Goal: Information Seeking & Learning: Check status

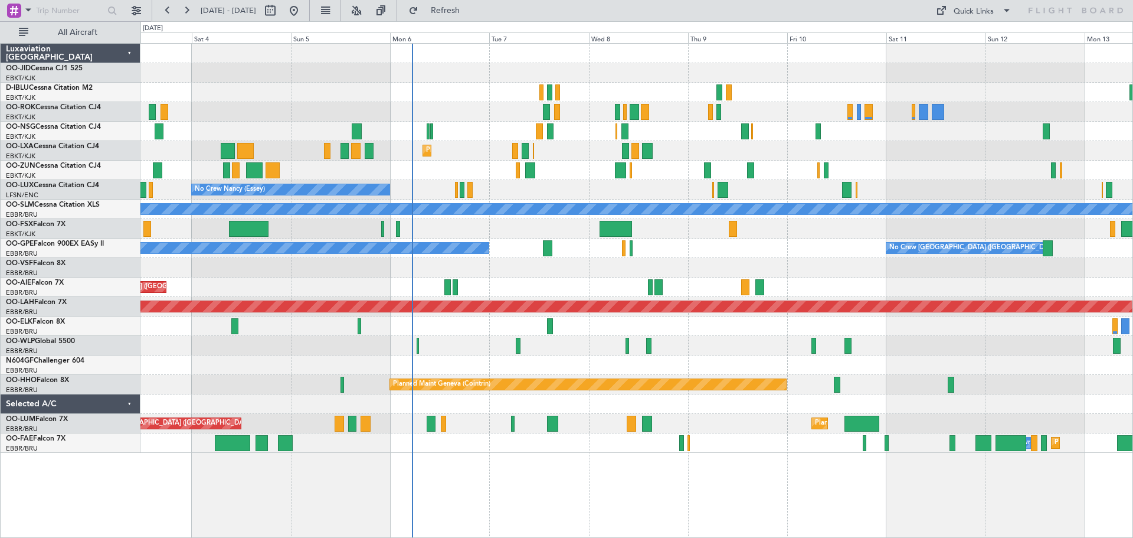
click at [679, 157] on div "AOG Maint Kortrijk-[GEOGRAPHIC_DATA] Planned Maint [GEOGRAPHIC_DATA]-[GEOGRAPHI…" at bounding box center [636, 248] width 992 height 409
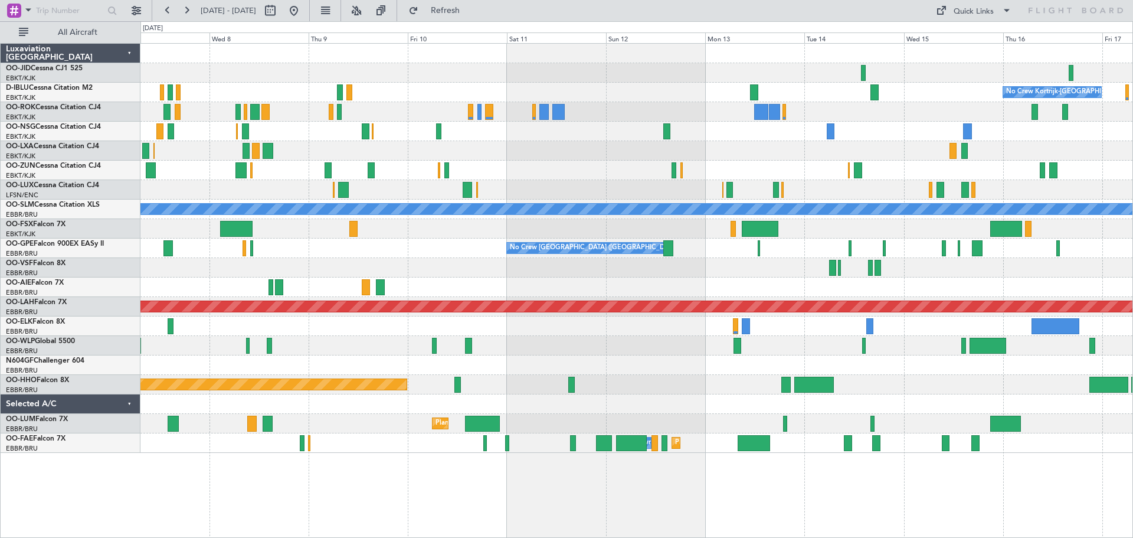
click at [685, 153] on div "Planned Maint Kortrijk-[GEOGRAPHIC_DATA]" at bounding box center [636, 150] width 992 height 19
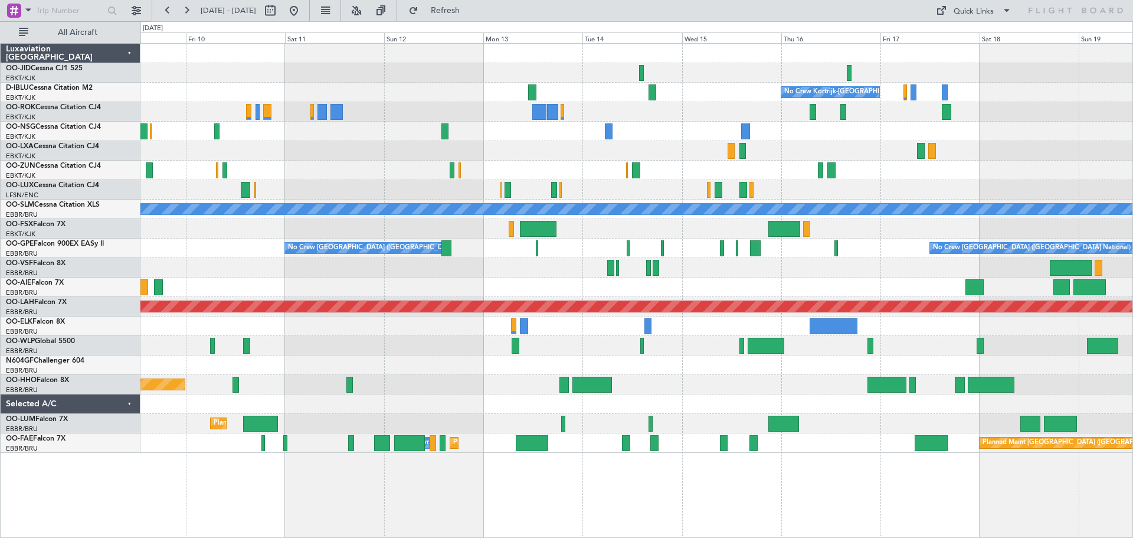
click at [808, 161] on div "No Crew Kortrijk-[GEOGRAPHIC_DATA] A/C Unavailable [GEOGRAPHIC_DATA] No Crew [G…" at bounding box center [636, 248] width 992 height 409
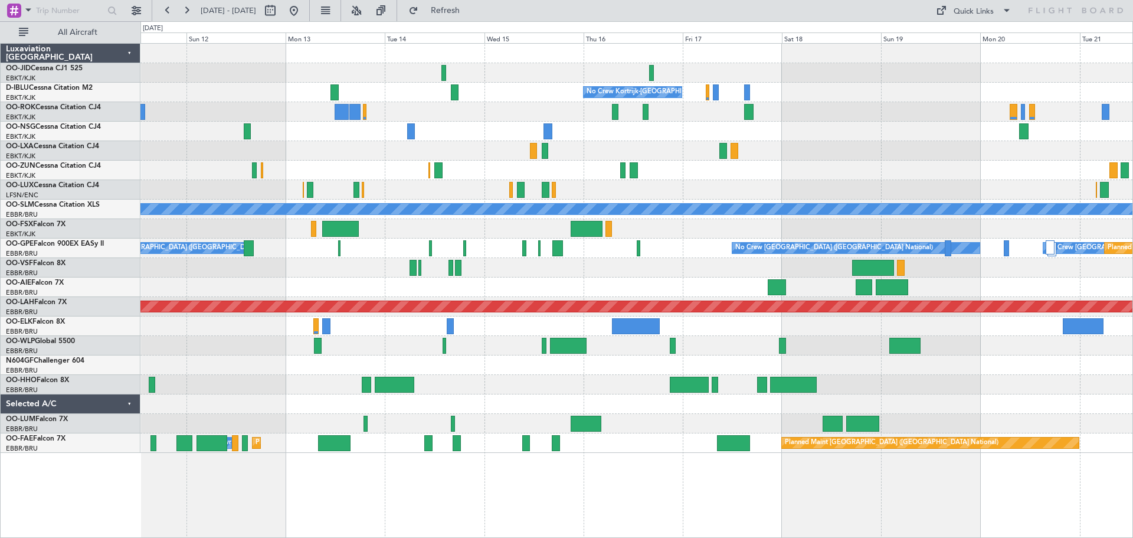
click at [895, 160] on div at bounding box center [636, 150] width 992 height 19
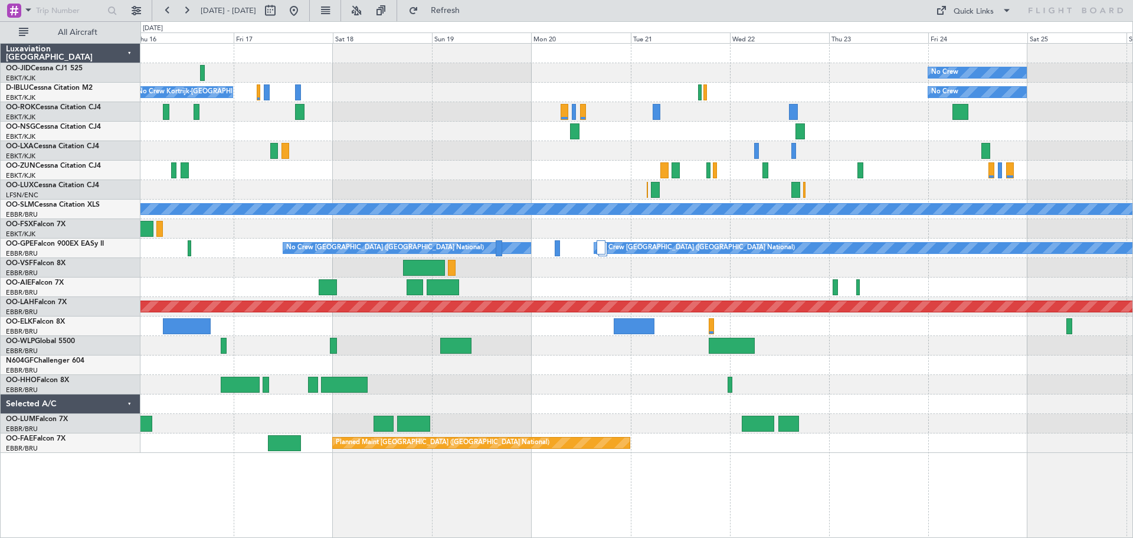
click at [335, 166] on div at bounding box center [636, 170] width 992 height 19
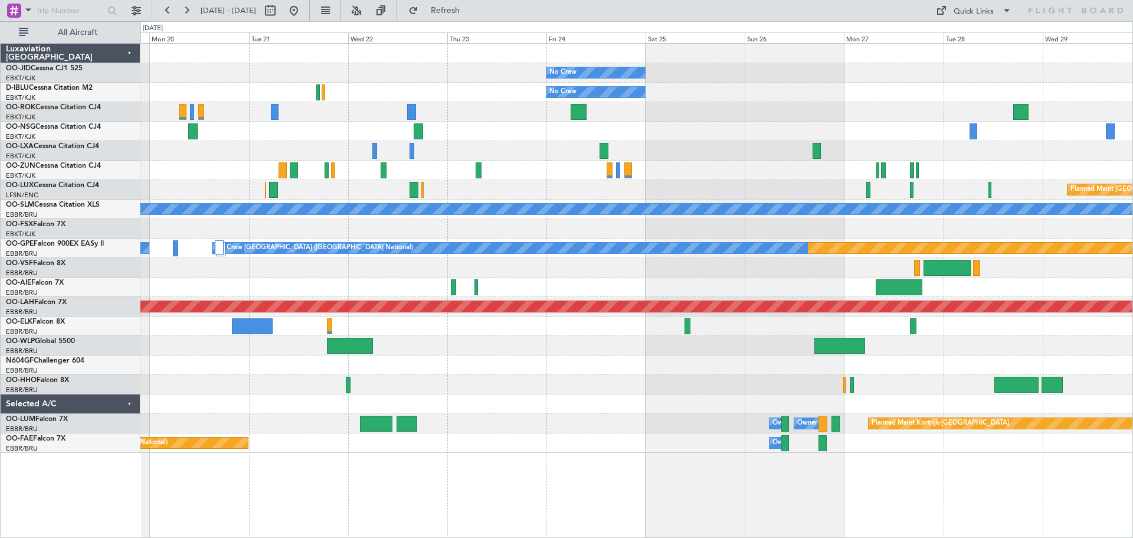
click at [515, 171] on div at bounding box center [636, 170] width 992 height 19
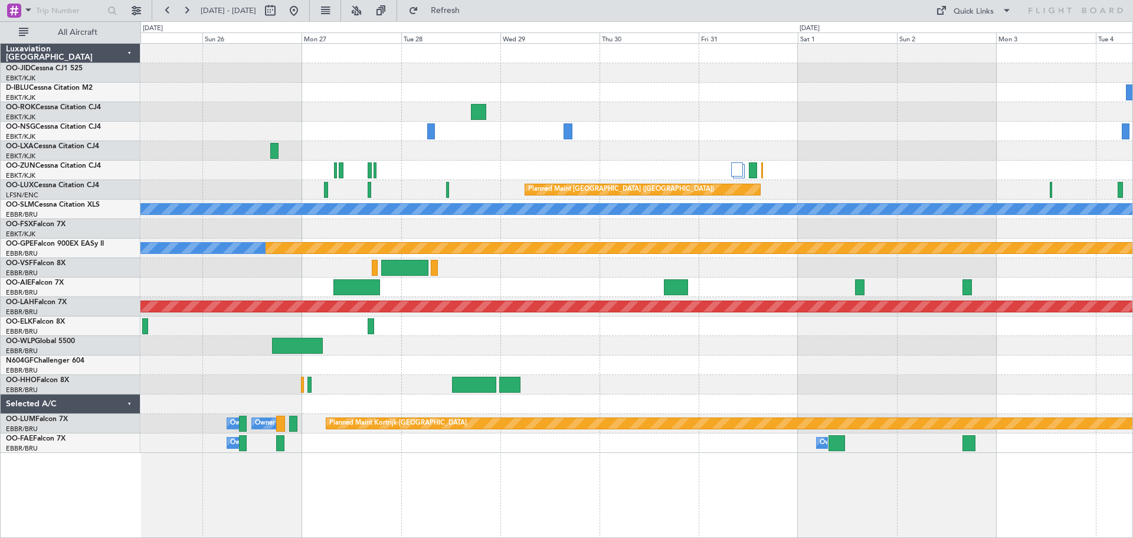
click at [991, 112] on div "No Crew No Crew Planned Maint [GEOGRAPHIC_DATA] ([GEOGRAPHIC_DATA]) Planned Mai…" at bounding box center [636, 248] width 992 height 409
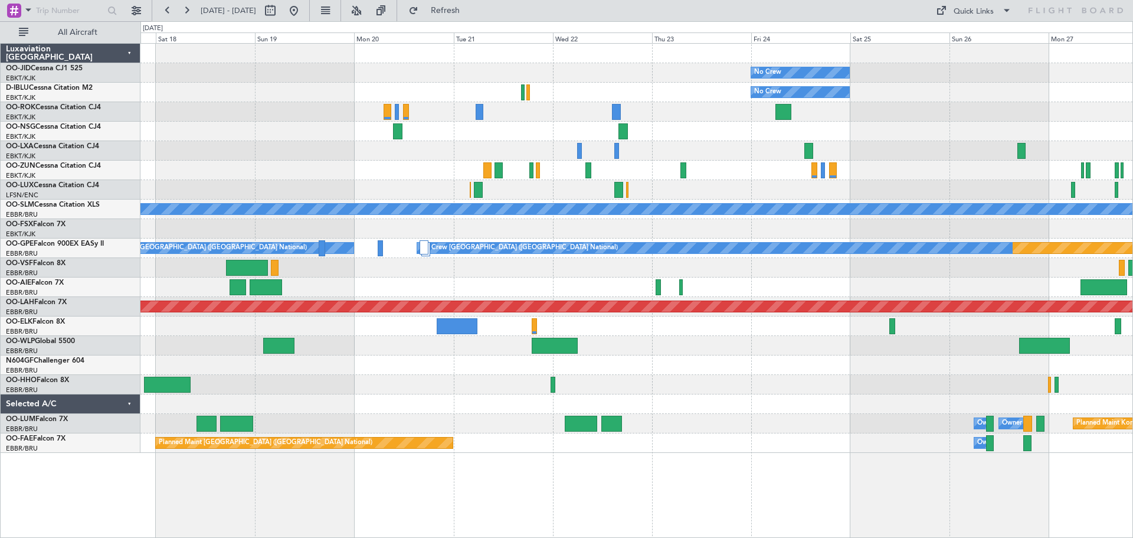
click at [932, 113] on div at bounding box center [636, 111] width 992 height 19
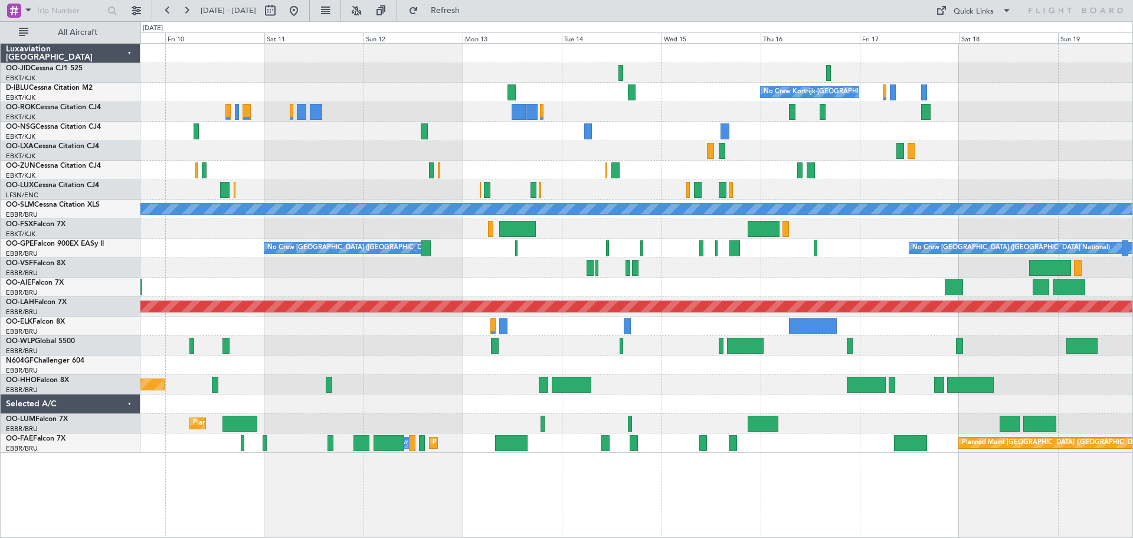
click at [791, 139] on div "No Crew Kortrijk-[GEOGRAPHIC_DATA] A/C Unavailable [GEOGRAPHIC_DATA] No Crew [G…" at bounding box center [636, 248] width 992 height 409
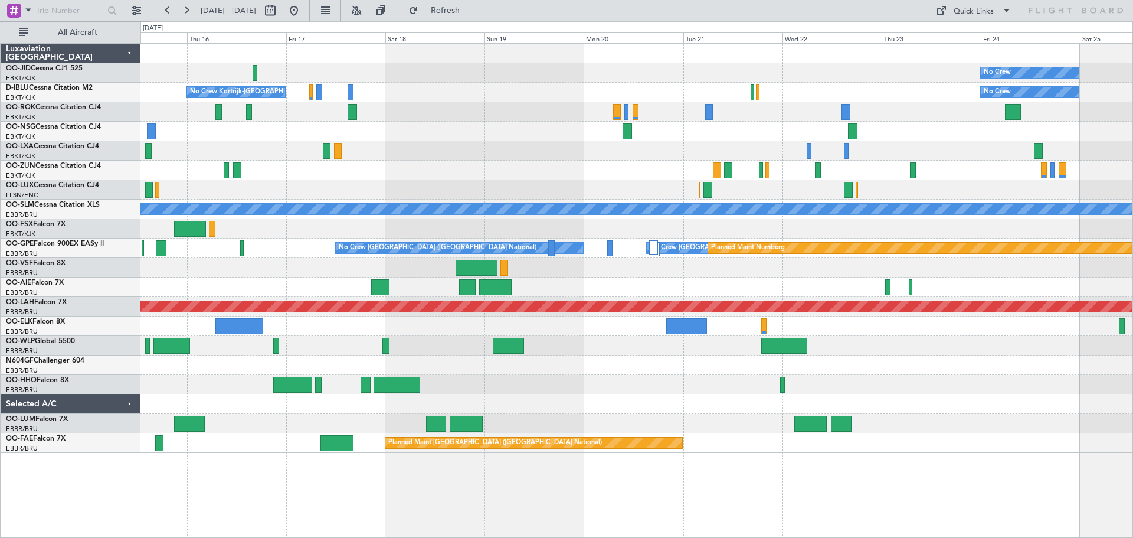
click at [426, 136] on div at bounding box center [636, 131] width 992 height 19
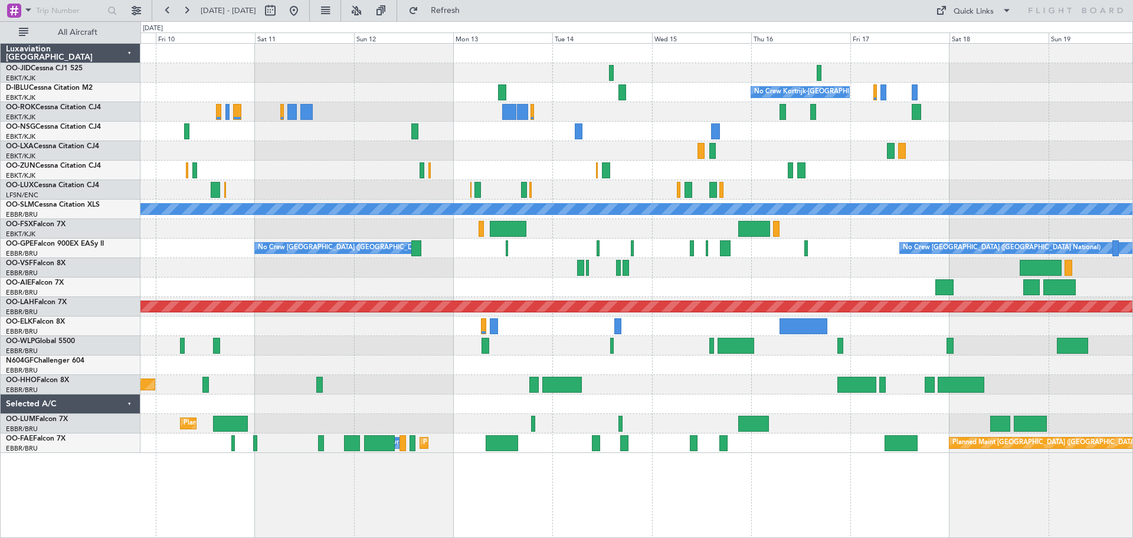
click at [950, 143] on div "No Crew Kortrijk-[GEOGRAPHIC_DATA] A/C Unavailable [GEOGRAPHIC_DATA] No Crew [G…" at bounding box center [636, 248] width 992 height 409
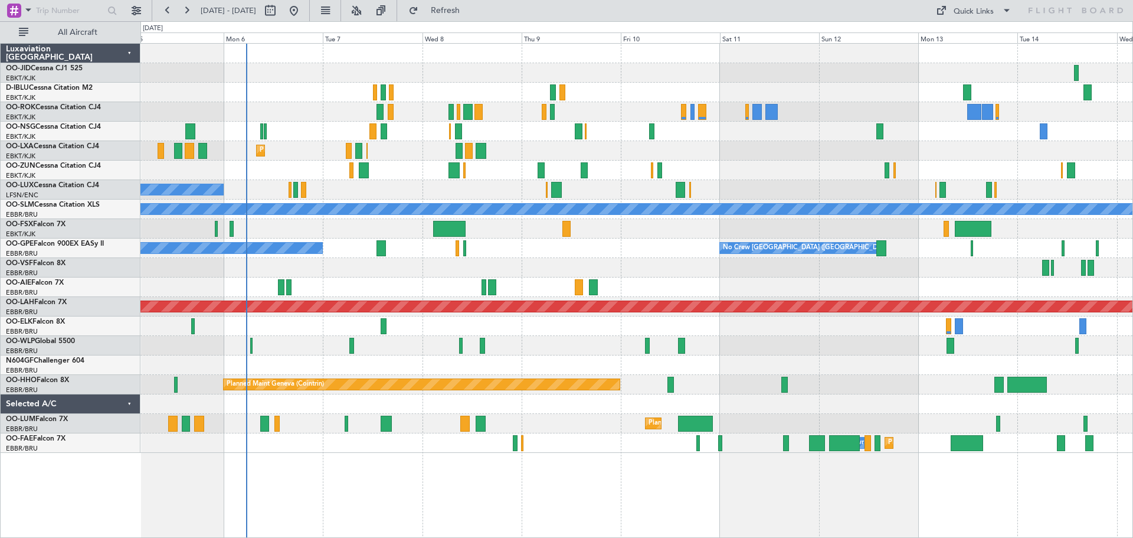
click at [772, 174] on div at bounding box center [636, 170] width 992 height 19
